Goal: Information Seeking & Learning: Learn about a topic

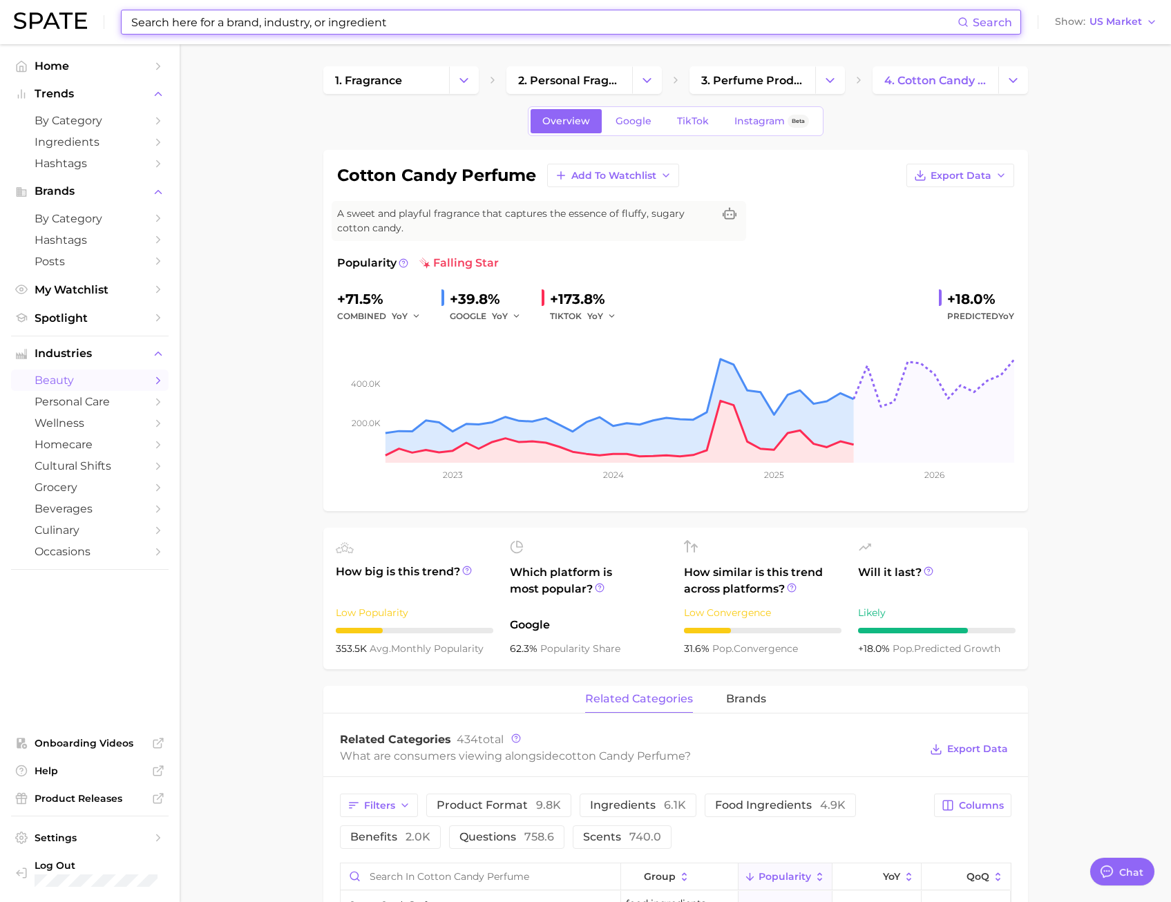
click at [232, 16] on input at bounding box center [543, 21] width 827 height 23
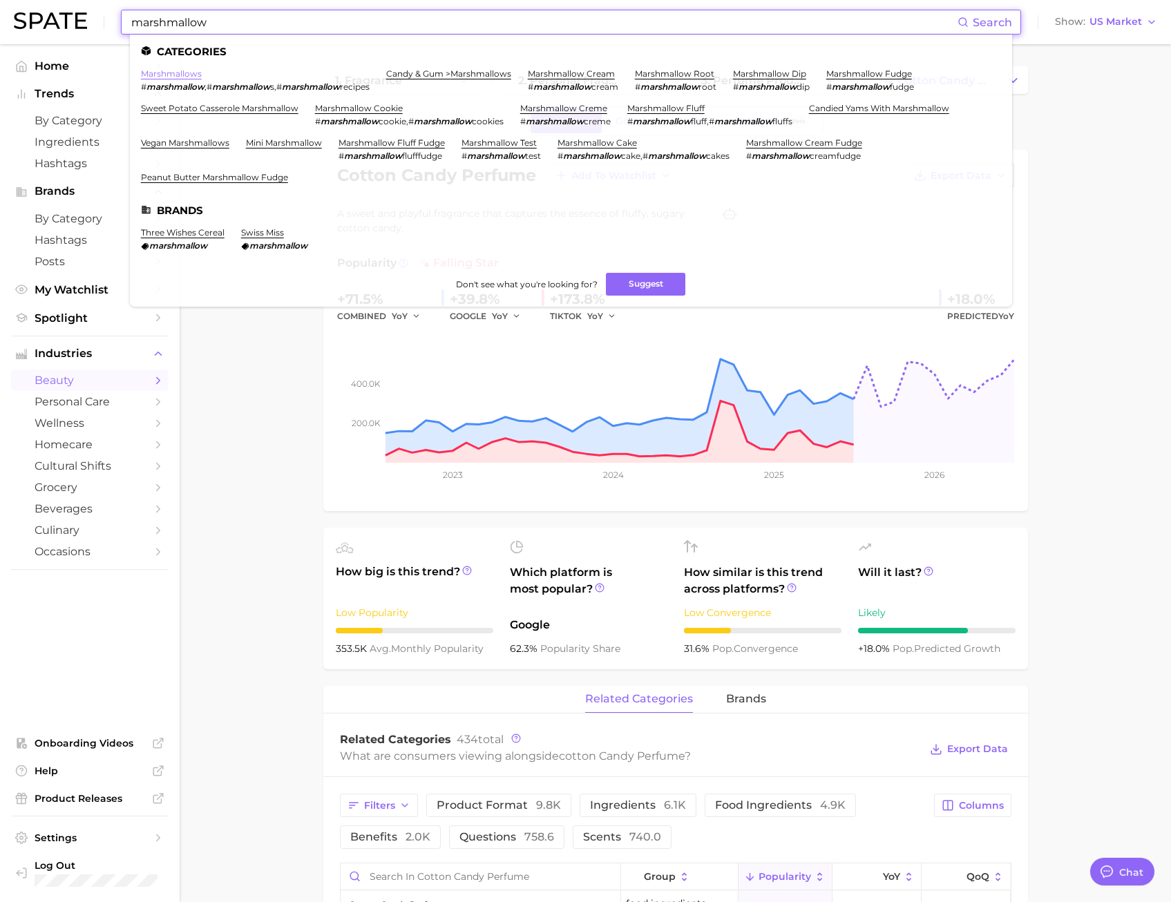
type input "marshmallow"
click at [189, 75] on link "marshmallows" at bounding box center [171, 73] width 61 height 10
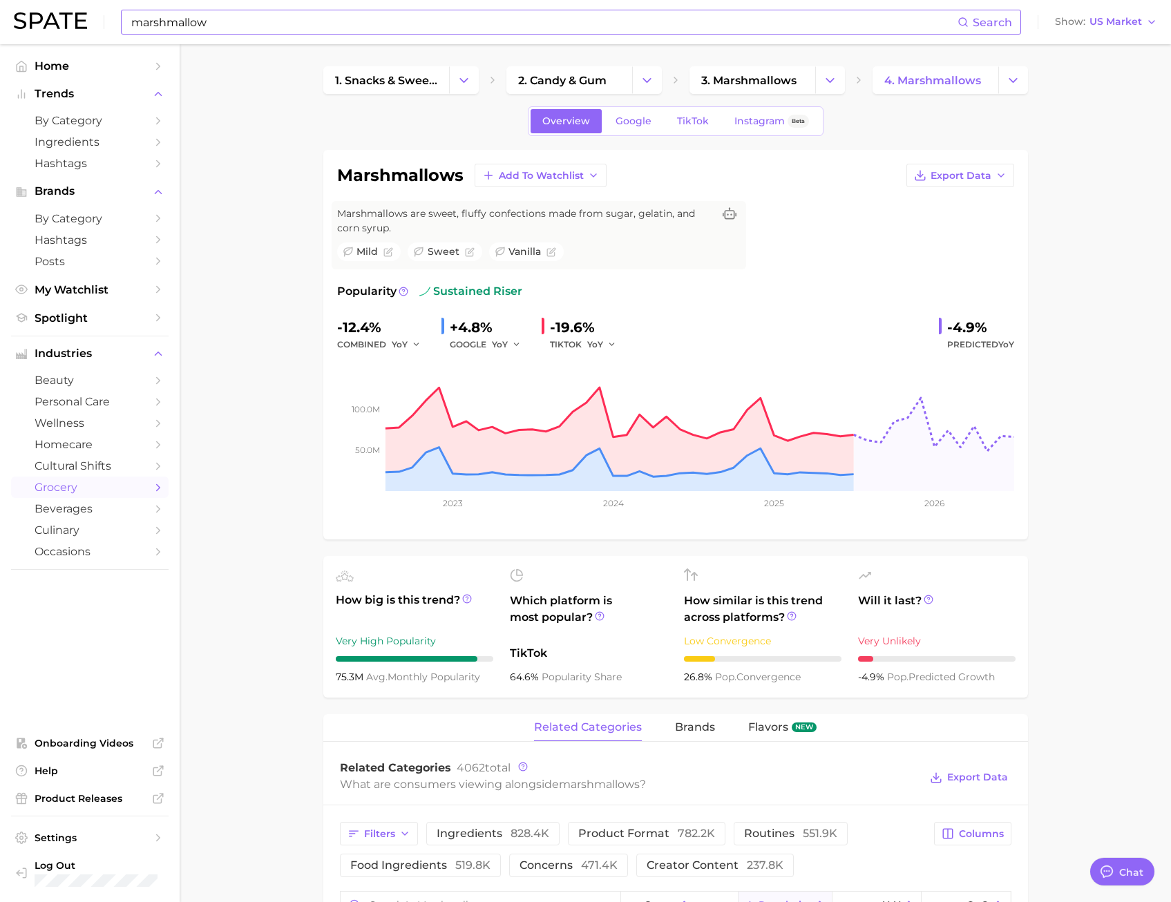
click at [684, 129] on link "TikTok" at bounding box center [692, 121] width 55 height 24
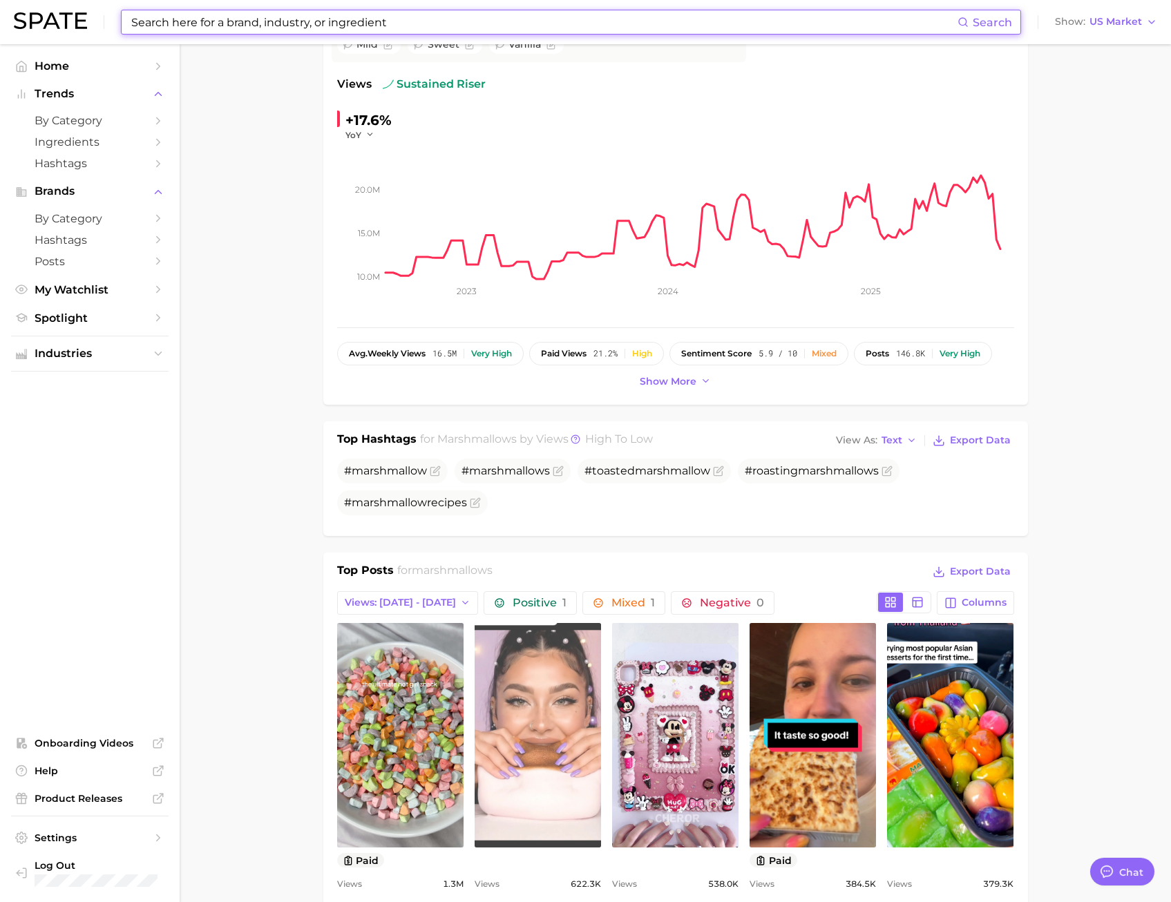
scroll to position [414, 0]
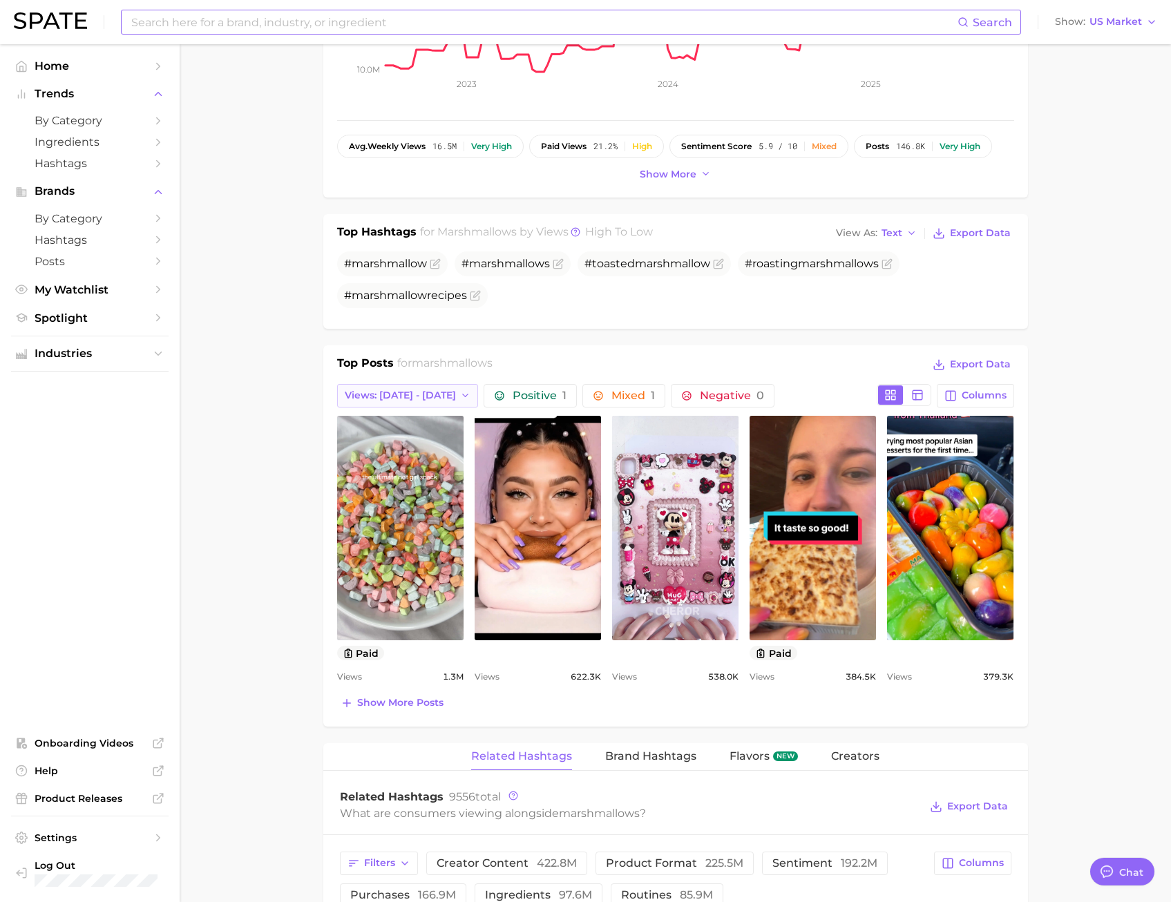
click at [407, 392] on span "Views: Aug 17 - 24" at bounding box center [400, 395] width 111 height 12
click at [376, 465] on span "Total Views" at bounding box center [372, 471] width 57 height 12
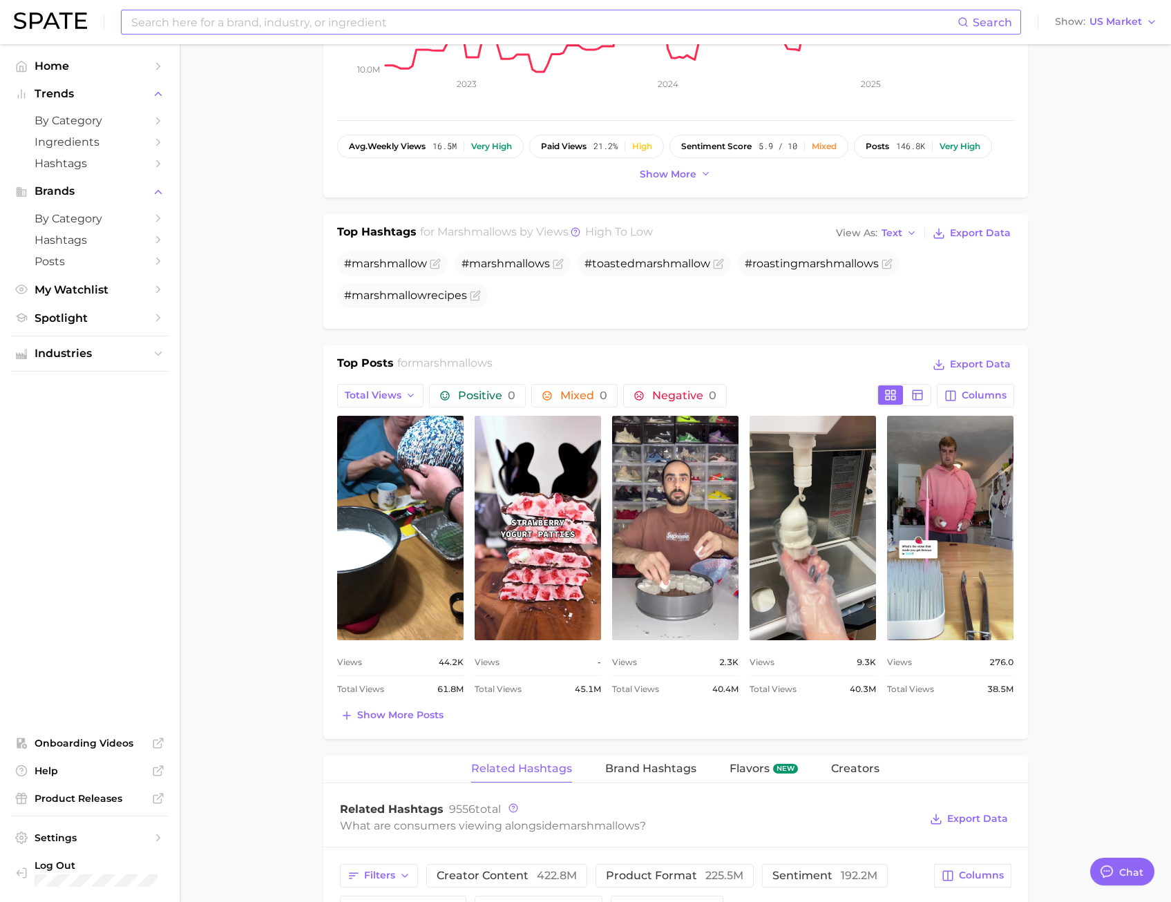
scroll to position [0, 0]
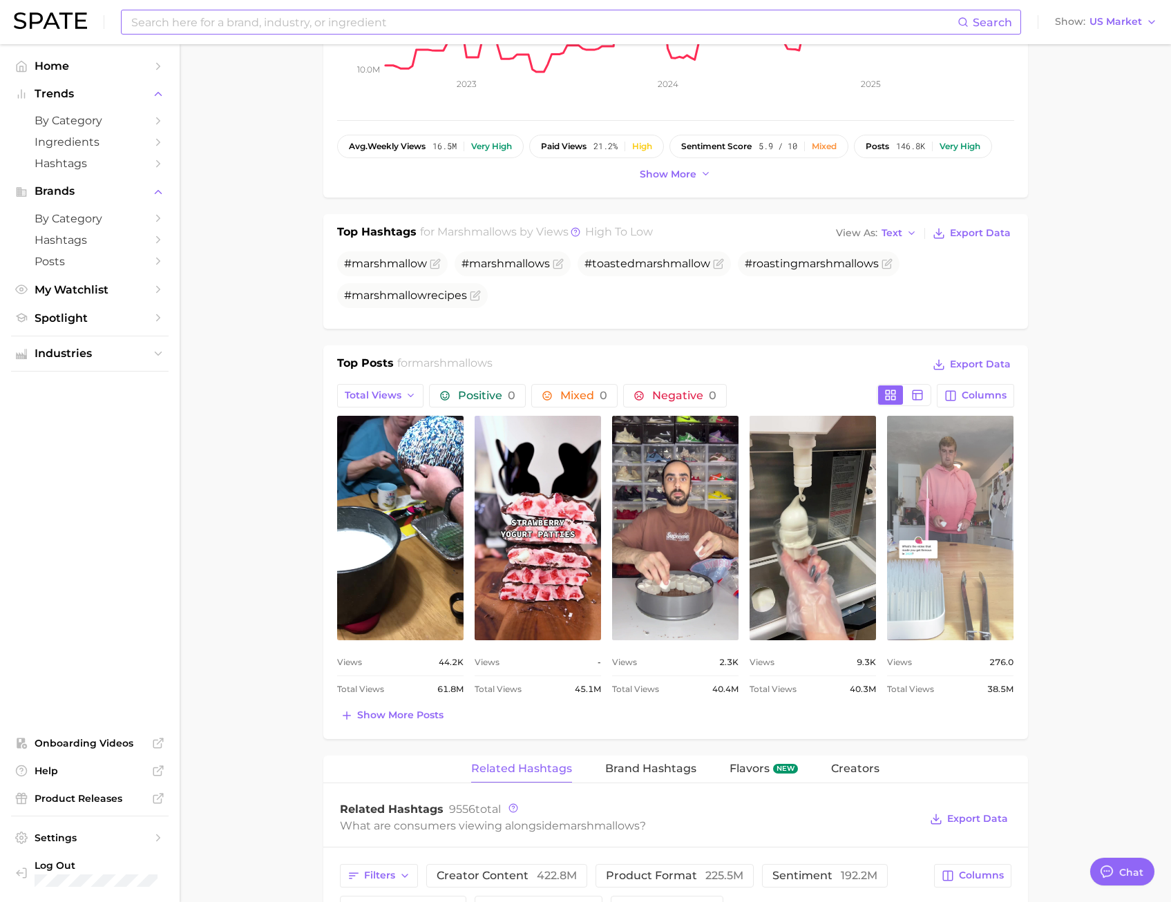
click at [943, 557] on link "view post on TikTok" at bounding box center [950, 528] width 126 height 224
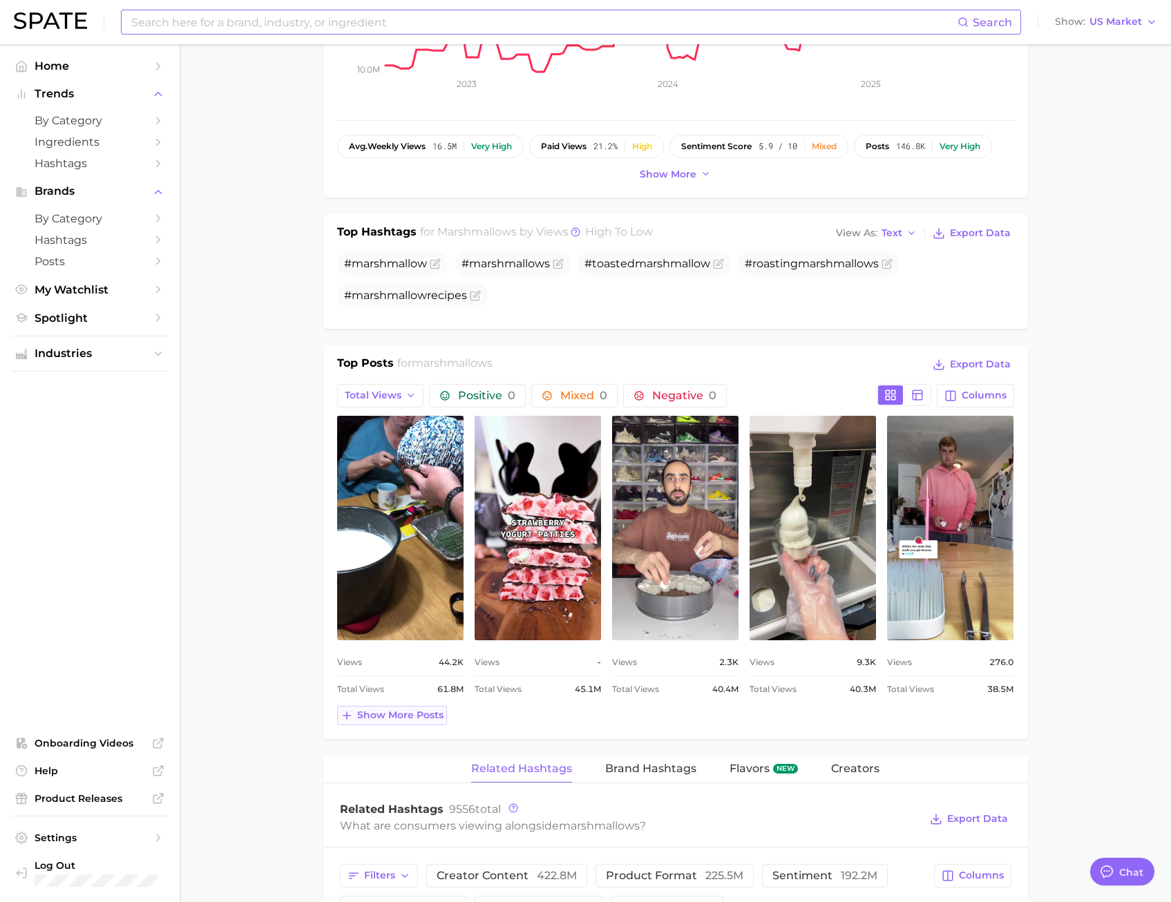
click at [412, 709] on span "Show more posts" at bounding box center [400, 715] width 86 height 12
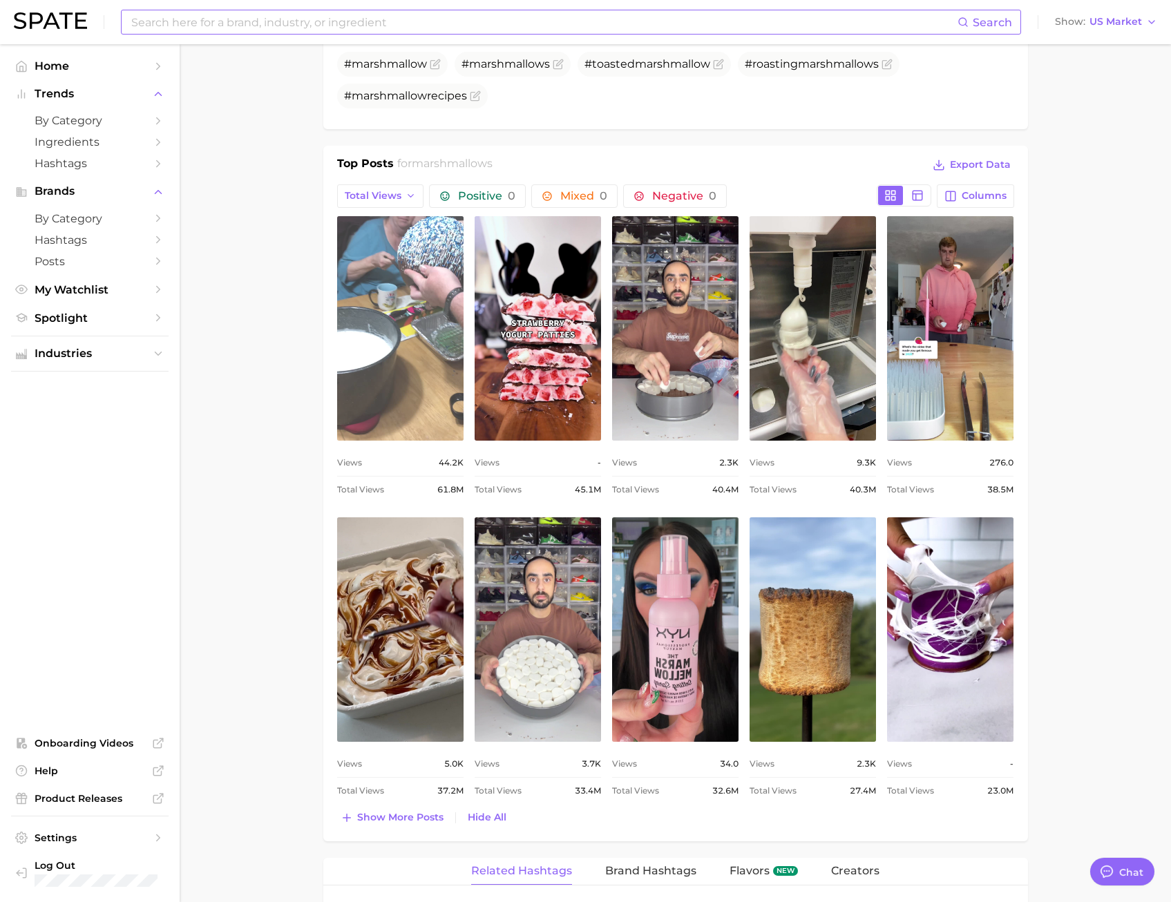
scroll to position [760, 0]
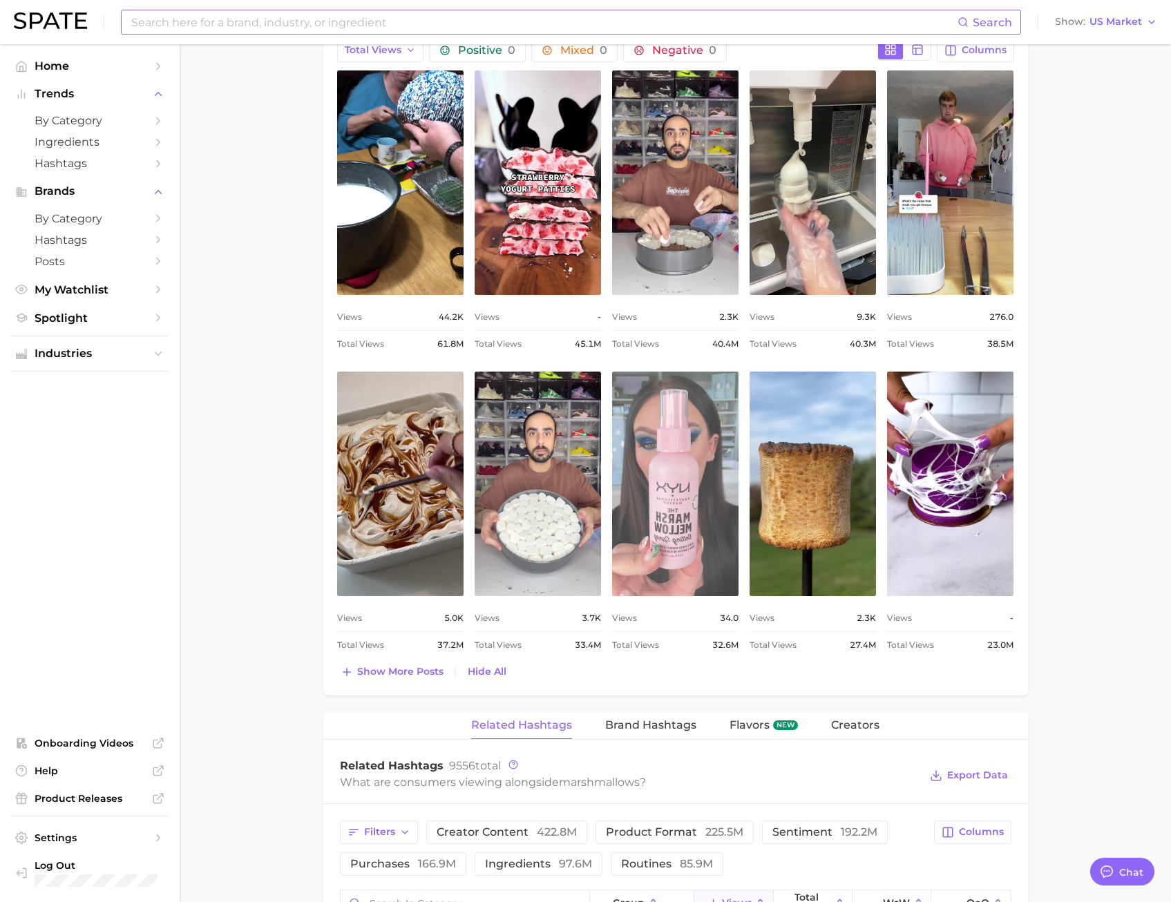
click at [699, 486] on link "view post on TikTok" at bounding box center [675, 484] width 126 height 224
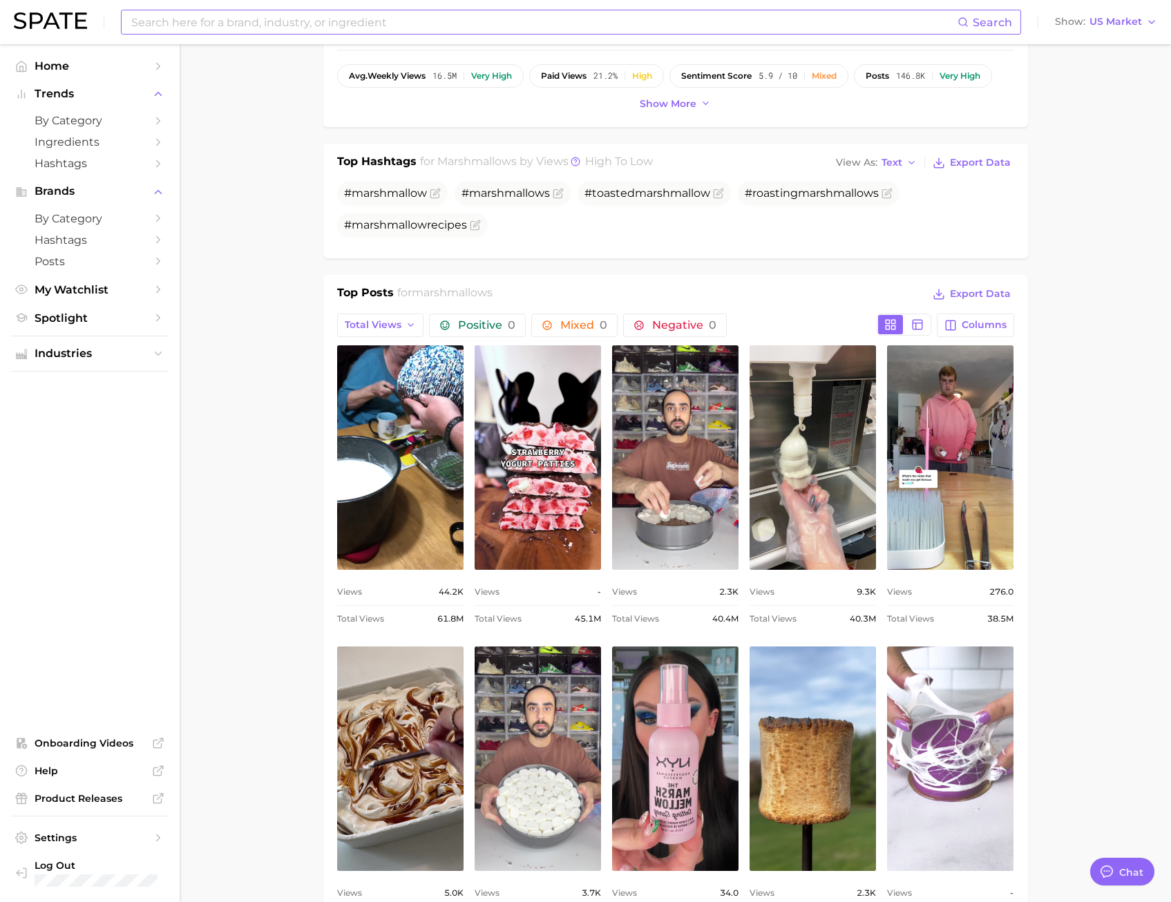
scroll to position [483, 0]
